Goal: Check status: Check status

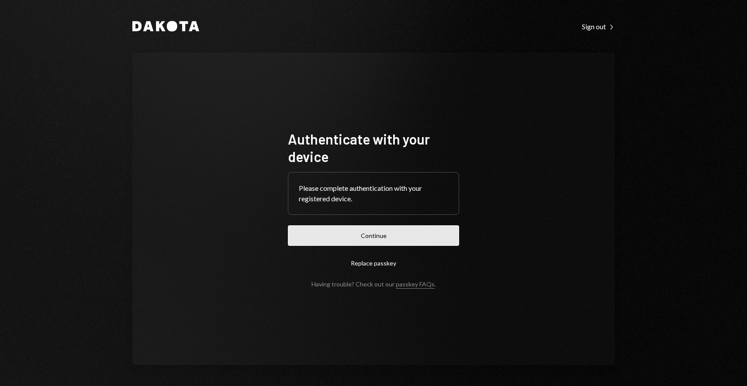
click at [384, 229] on button "Continue" at bounding box center [373, 235] width 171 height 21
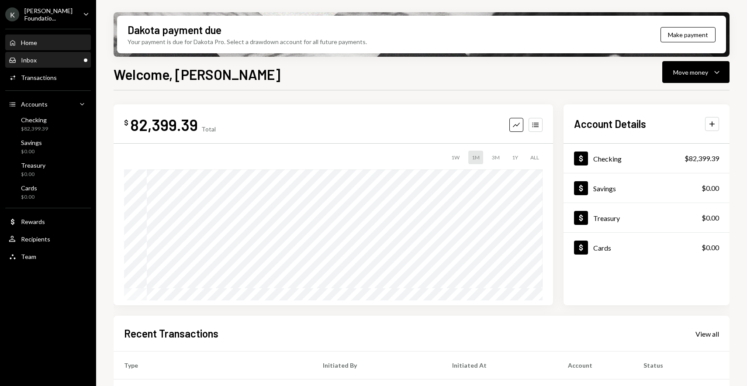
click at [59, 63] on div "Inbox Inbox" at bounding box center [48, 60] width 79 height 15
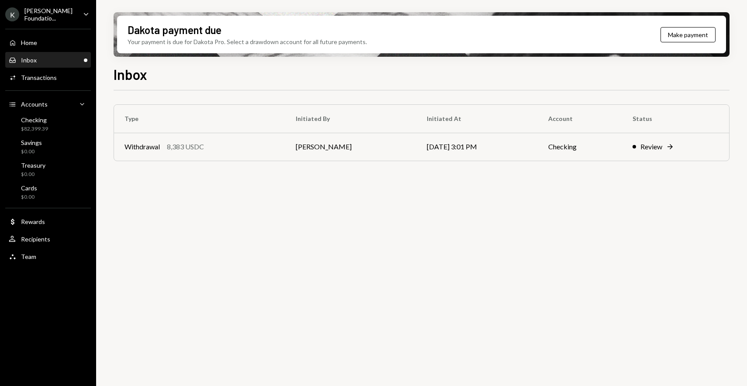
click at [262, 161] on div "Type Initiated By Initiated At Account Status Withdrawal 8,383 USDC [PERSON_NAM…" at bounding box center [422, 141] width 616 height 74
click at [272, 147] on div "Withdrawal 8,383 USDC" at bounding box center [199, 146] width 150 height 10
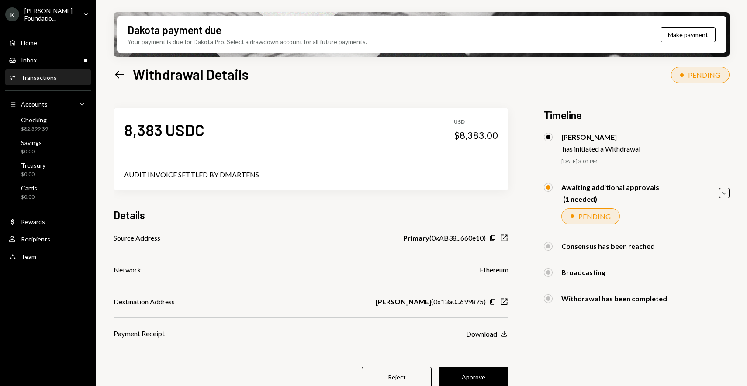
scroll to position [70, 0]
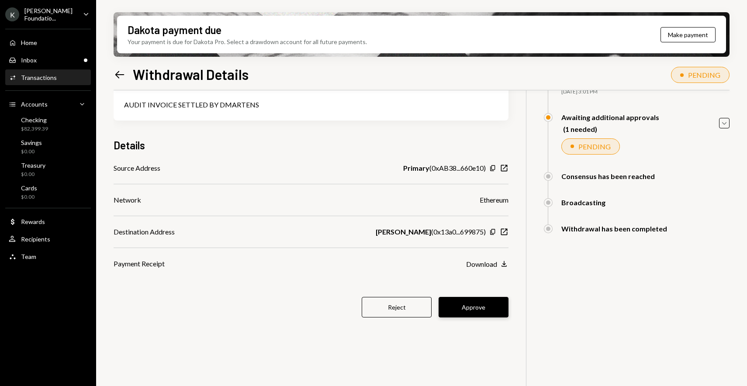
click at [461, 308] on button "Approve" at bounding box center [473, 307] width 70 height 21
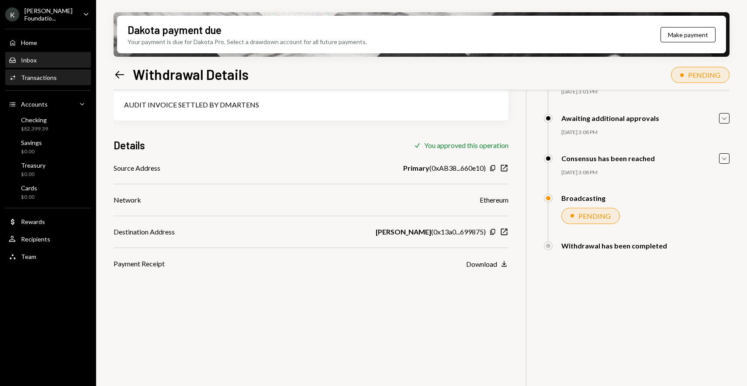
click at [42, 59] on div "Inbox Inbox" at bounding box center [48, 60] width 79 height 8
